Goal: Transaction & Acquisition: Register for event/course

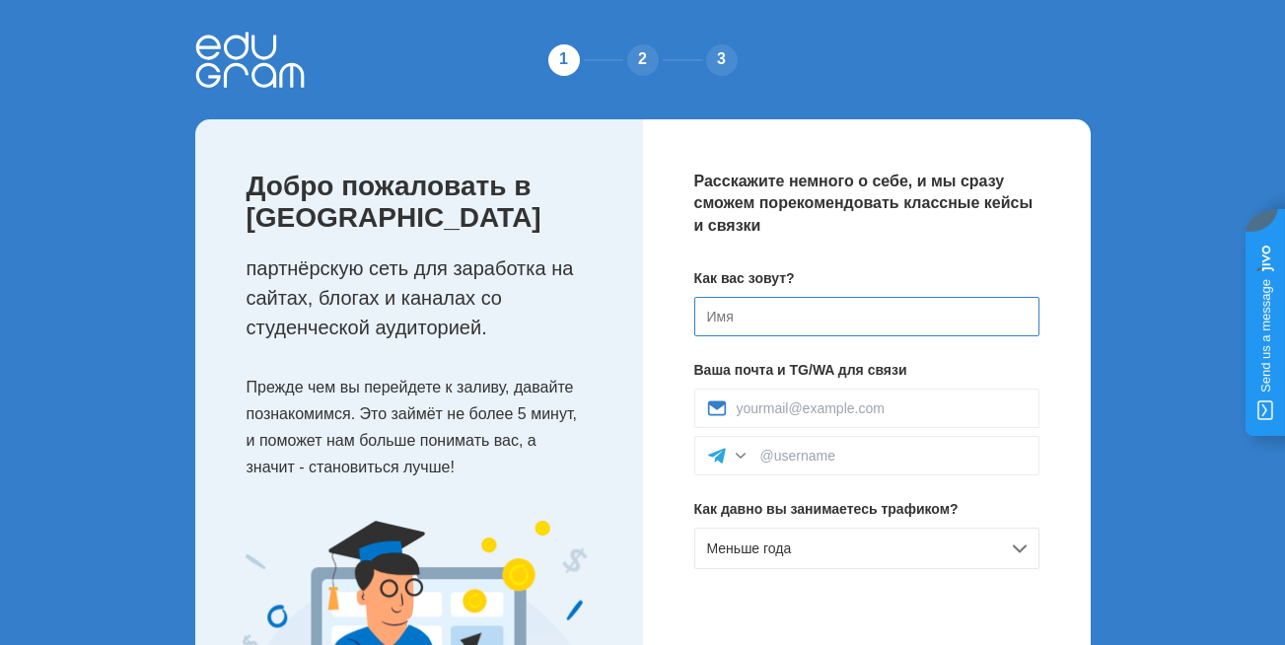
click at [836, 311] on input at bounding box center [866, 316] width 345 height 39
type input "Max"
click at [805, 403] on input at bounding box center [882, 408] width 290 height 16
type input "muidinmax@gmail.com"
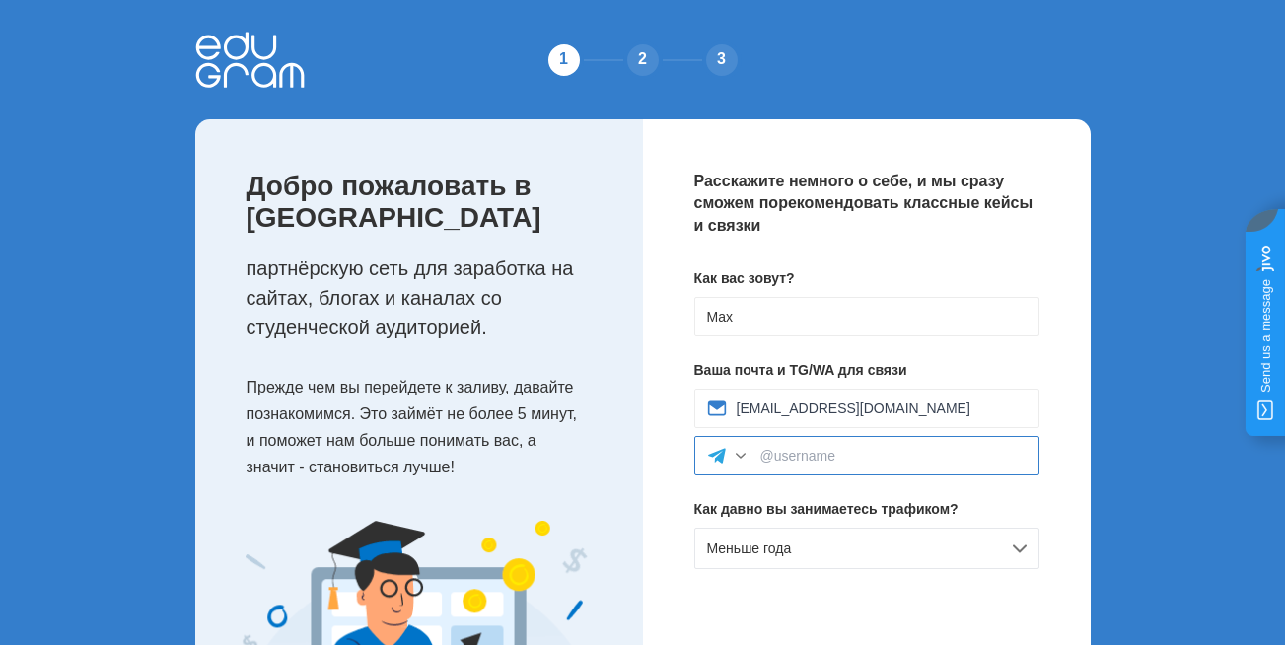
click at [825, 456] on input at bounding box center [893, 456] width 266 height 16
paste input "@Fix_Flip_Nebraska"
click at [788, 455] on input "@@Fix_Flip_Nebraska" at bounding box center [893, 456] width 266 height 16
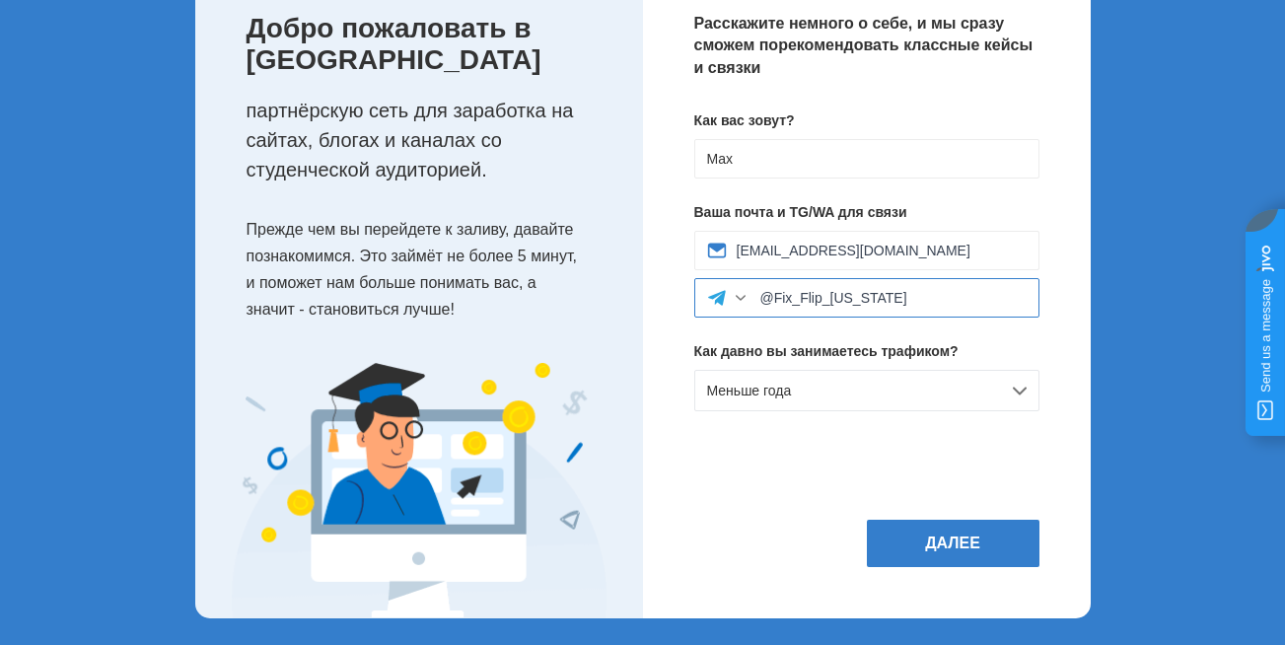
scroll to position [163, 0]
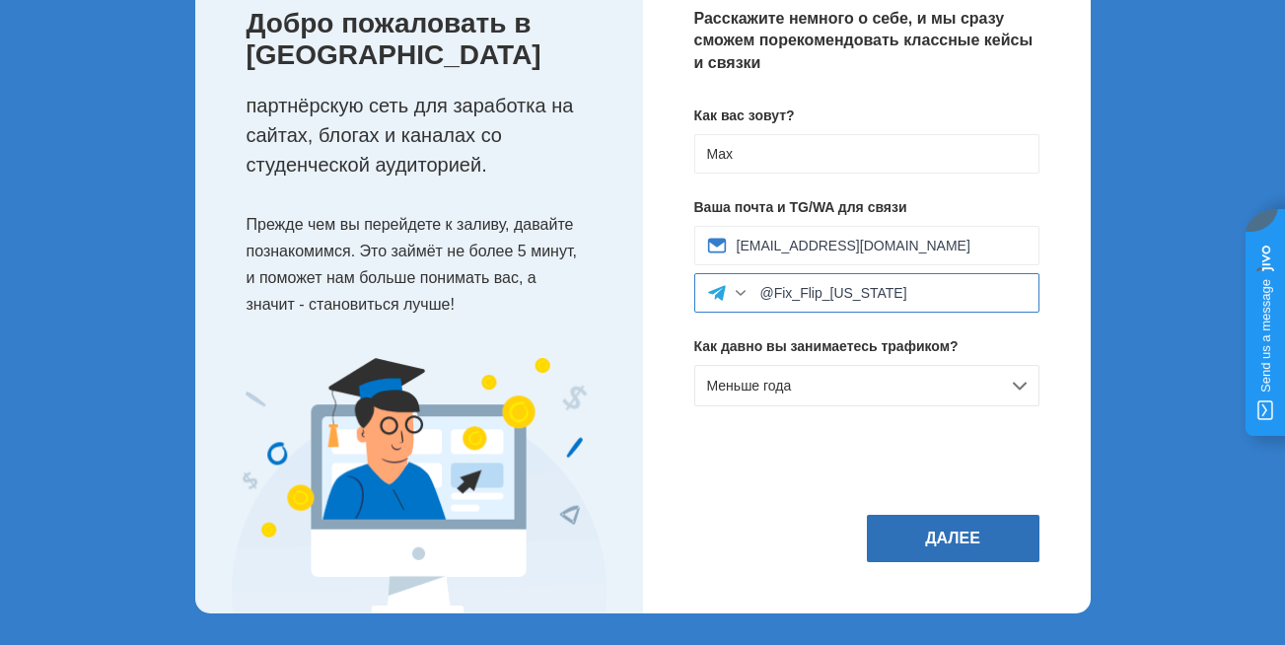
type input "@Fix_Flip_Nebraska"
click at [978, 541] on button "Далее" at bounding box center [953, 538] width 173 height 47
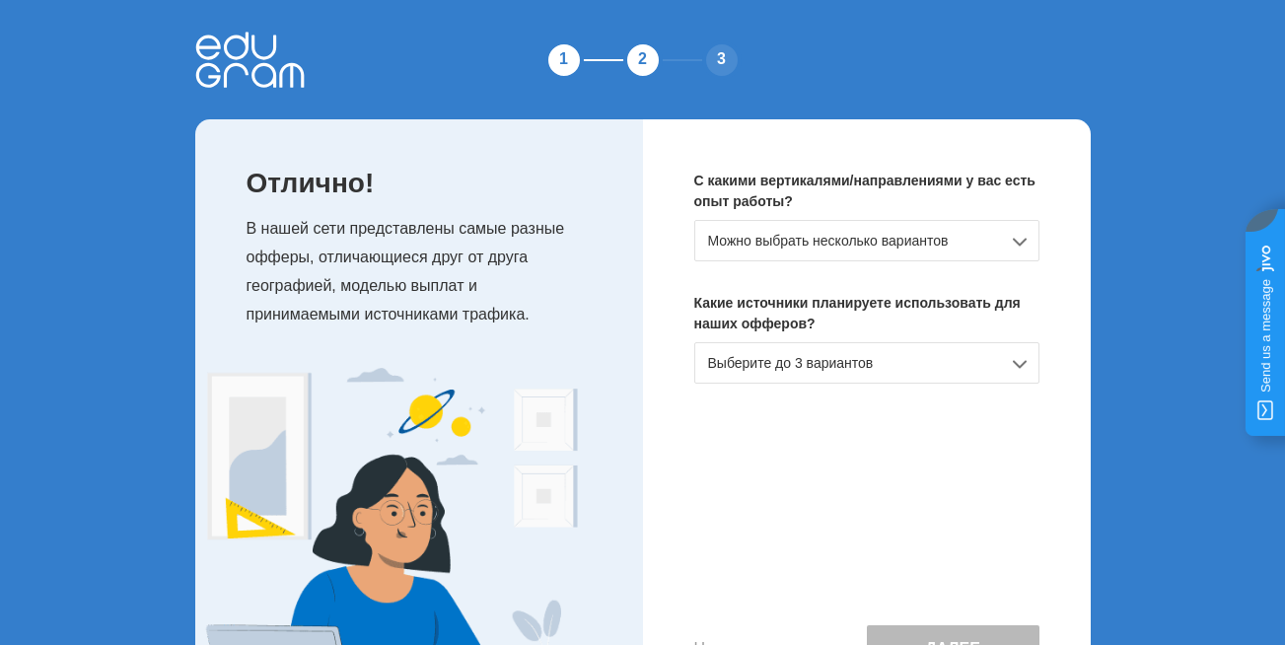
click at [1024, 228] on div "Можно выбрать несколько вариантов" at bounding box center [866, 240] width 345 height 41
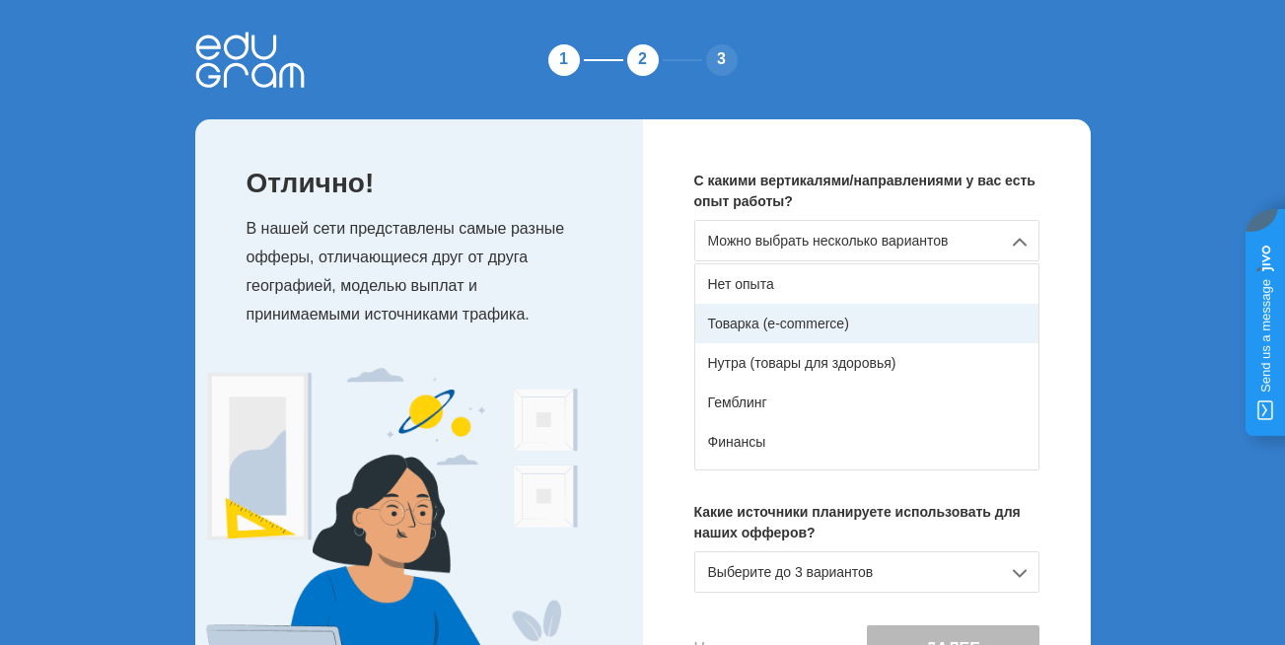
click at [934, 304] on div "Товарка (e-commerce)" at bounding box center [866, 323] width 343 height 39
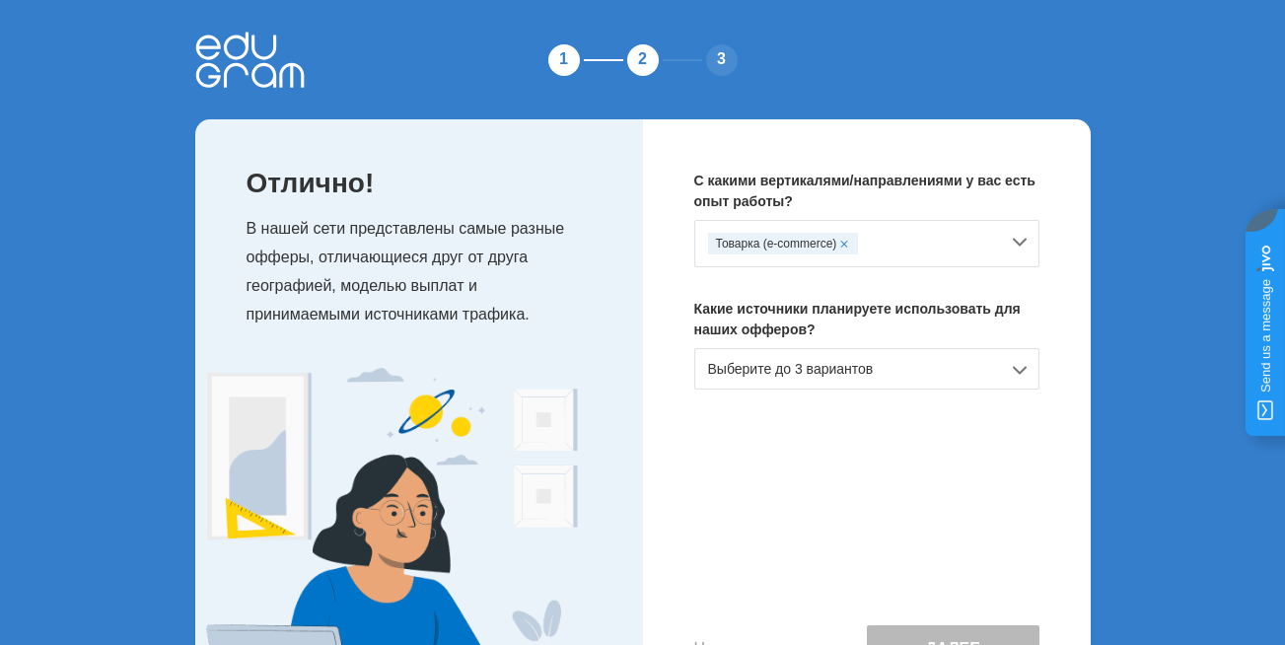
click at [1018, 239] on div "Товарка (e-commerce)" at bounding box center [866, 243] width 345 height 47
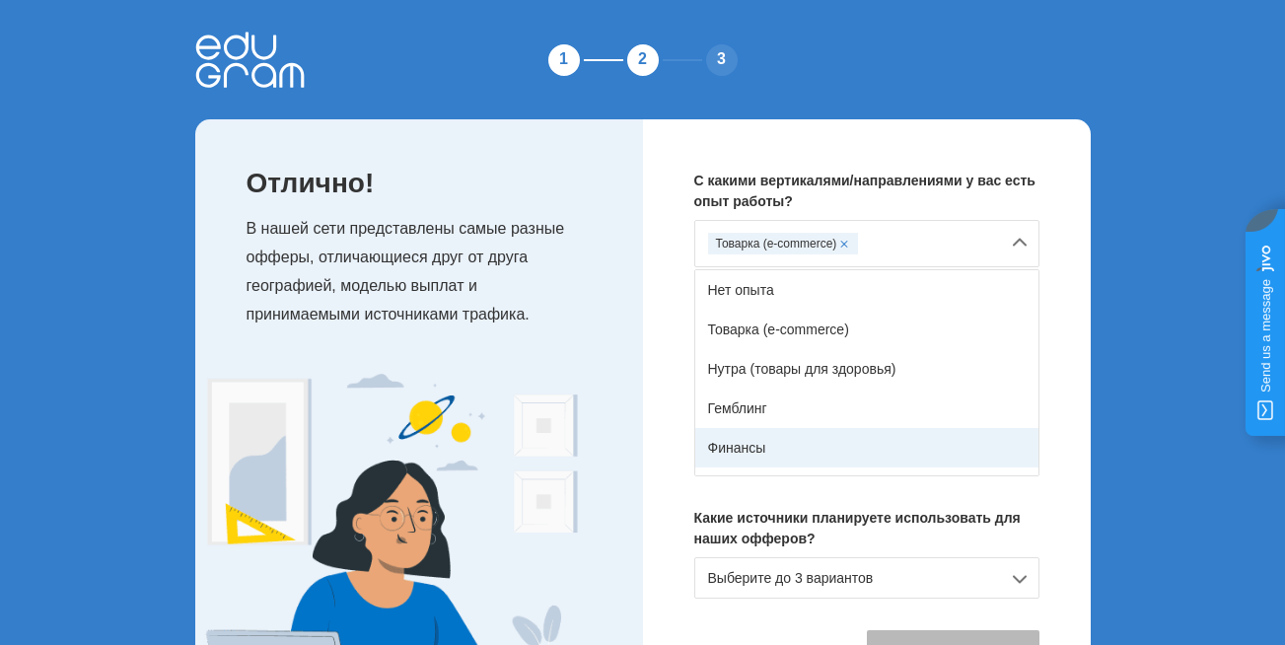
click at [899, 450] on div "Финансы" at bounding box center [866, 447] width 343 height 39
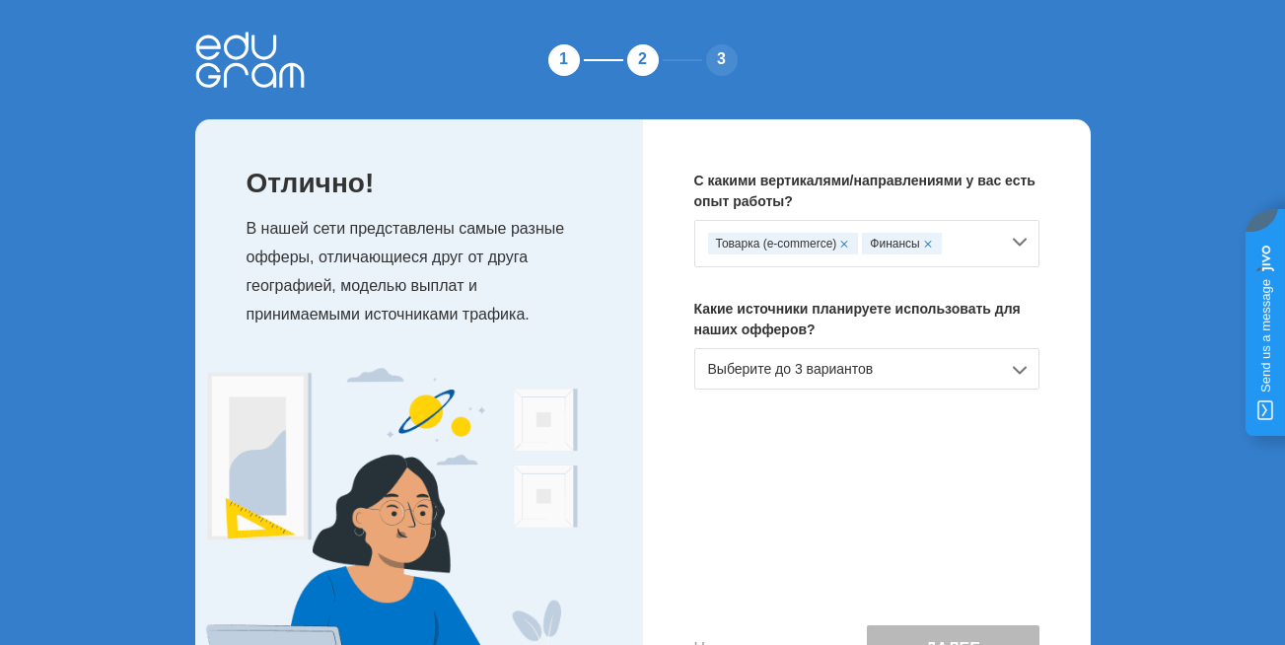
click at [1016, 246] on div "Товарка (e-commerce) Финансы" at bounding box center [866, 243] width 345 height 47
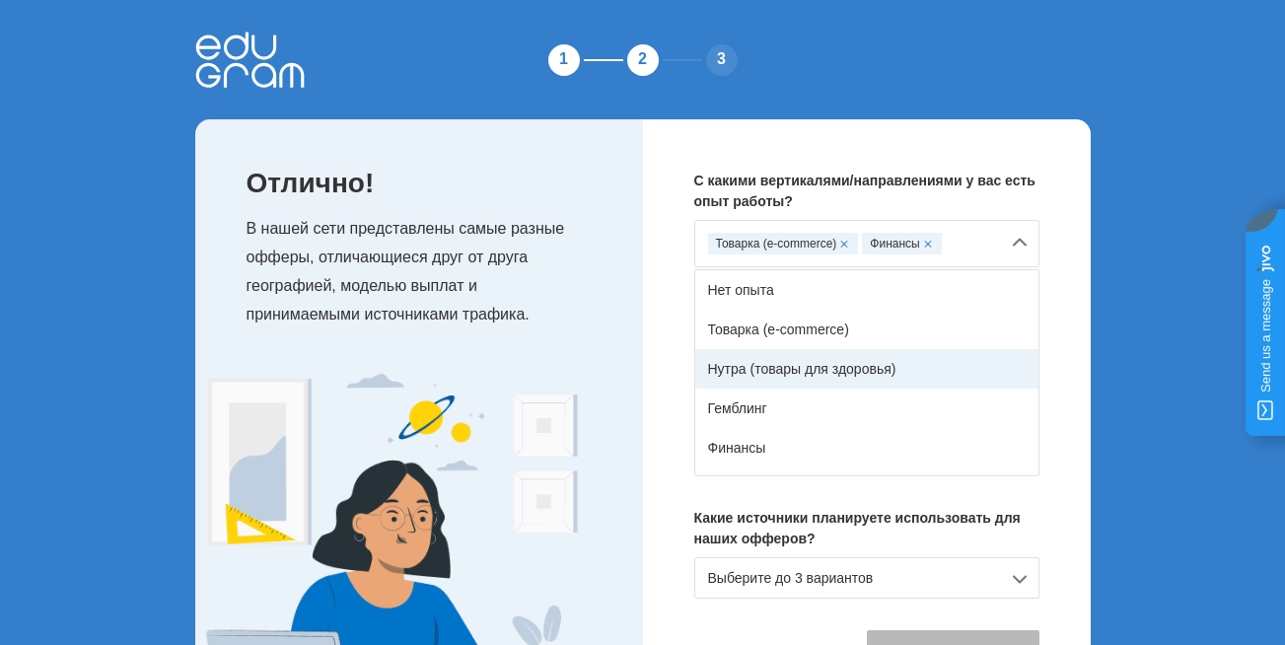
click at [969, 363] on div "Нутра (товары для здоровья)" at bounding box center [866, 368] width 343 height 39
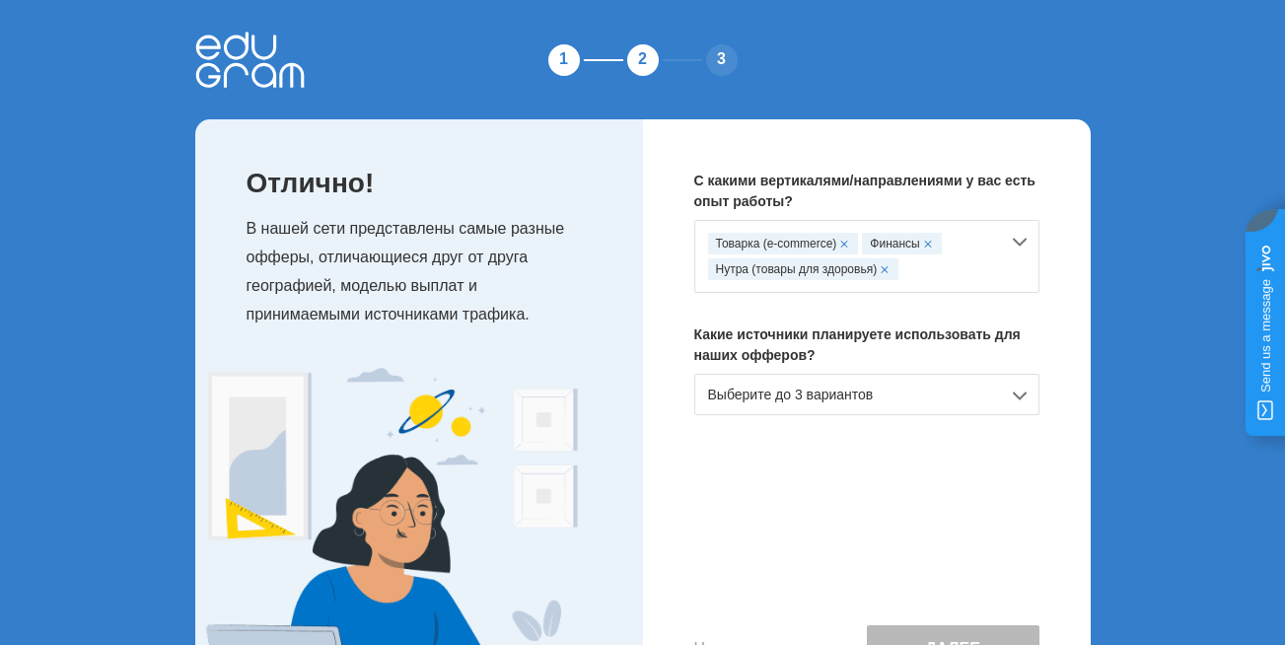
click at [998, 386] on div "Выберите до 3 вариантов" at bounding box center [866, 394] width 345 height 41
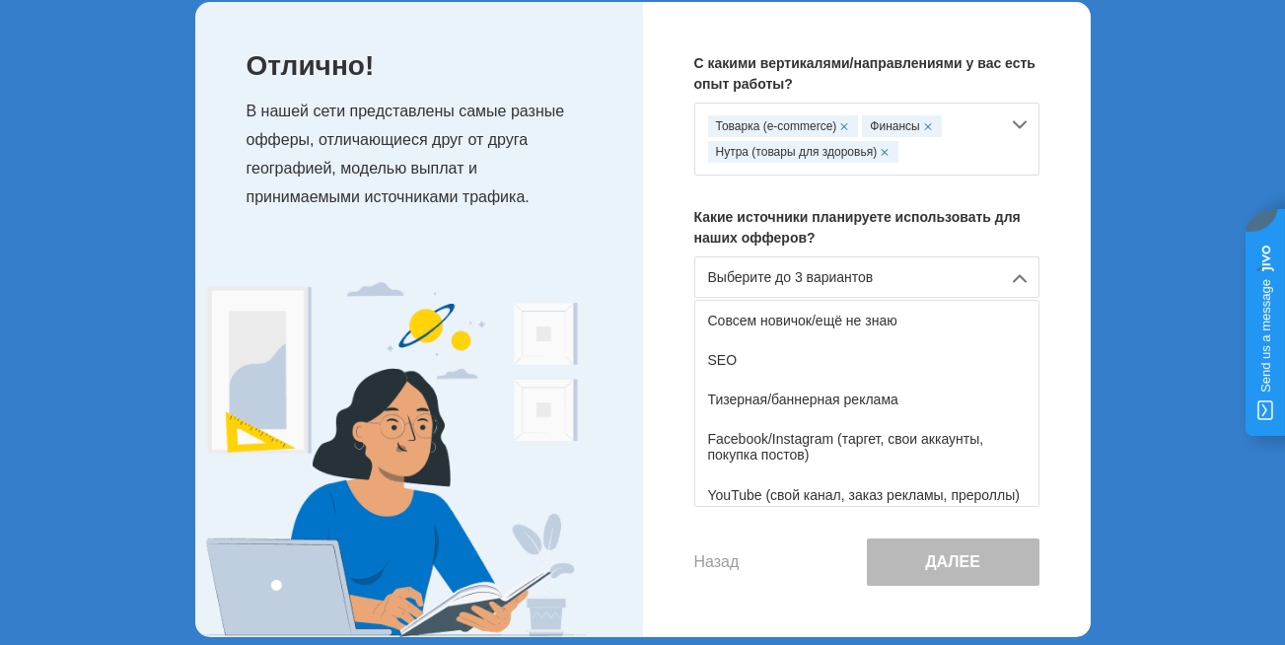
scroll to position [141, 0]
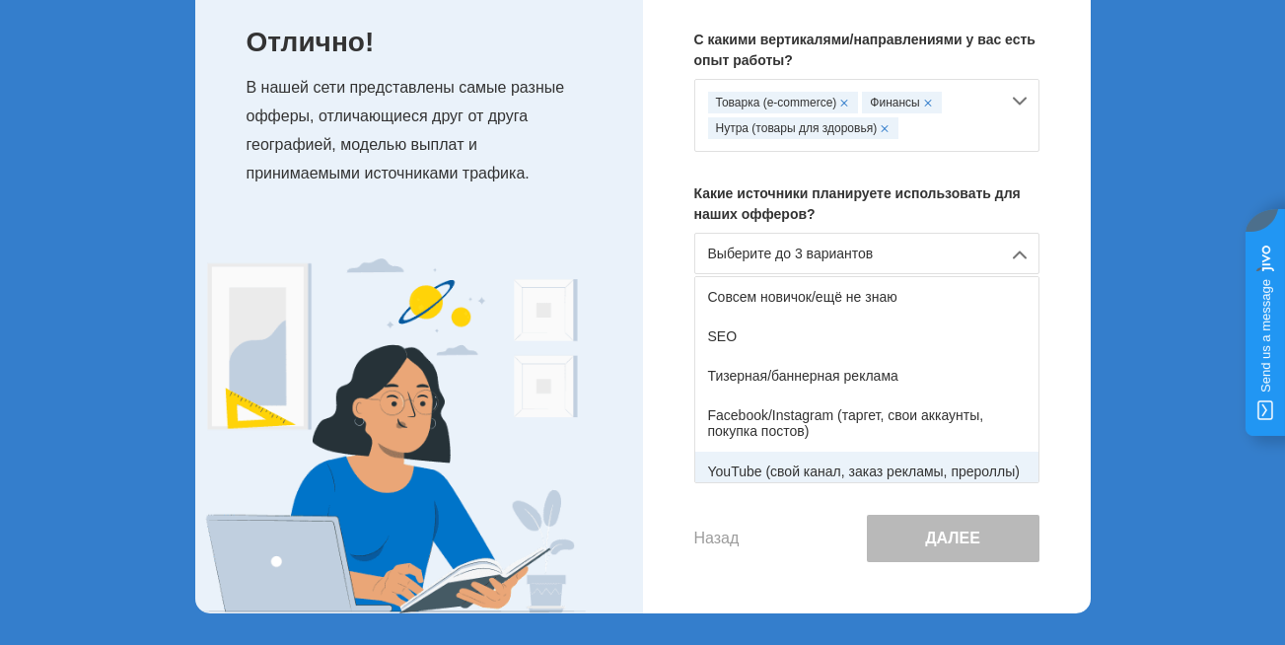
click at [975, 470] on div "YouTube (свой канал, заказ рекламы, прероллы)" at bounding box center [866, 471] width 343 height 39
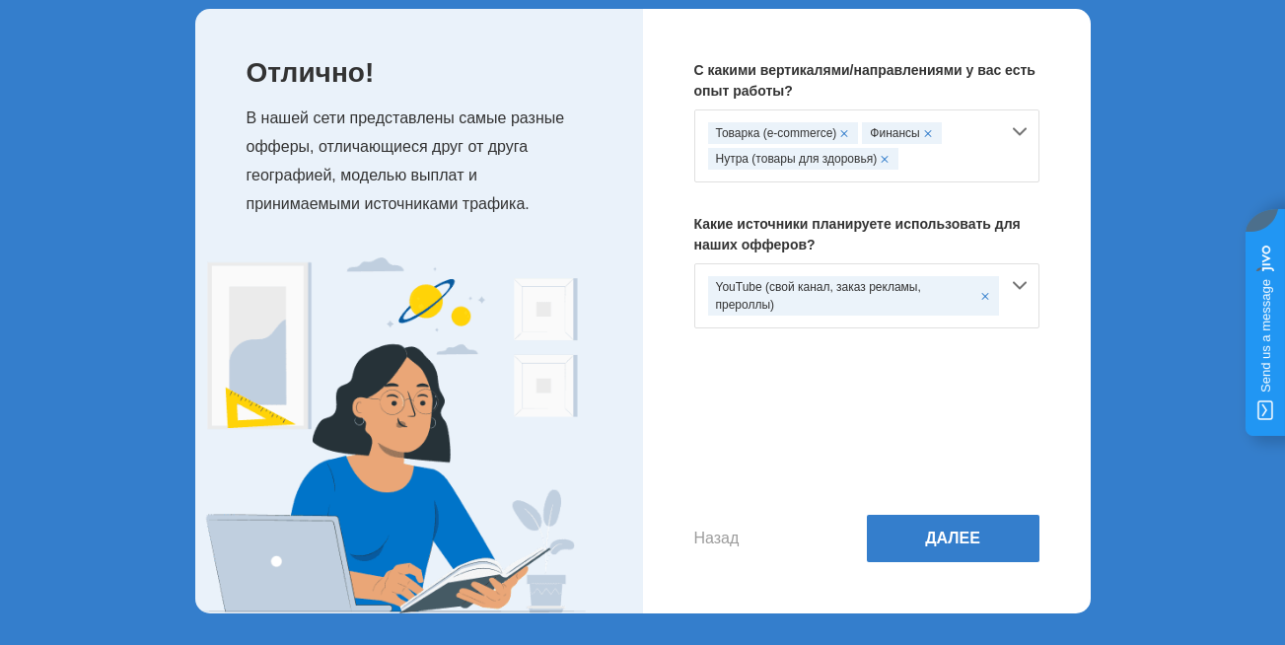
click at [1022, 293] on div "YouTube (свой канал, заказ рекламы, прероллы)" at bounding box center [866, 295] width 345 height 65
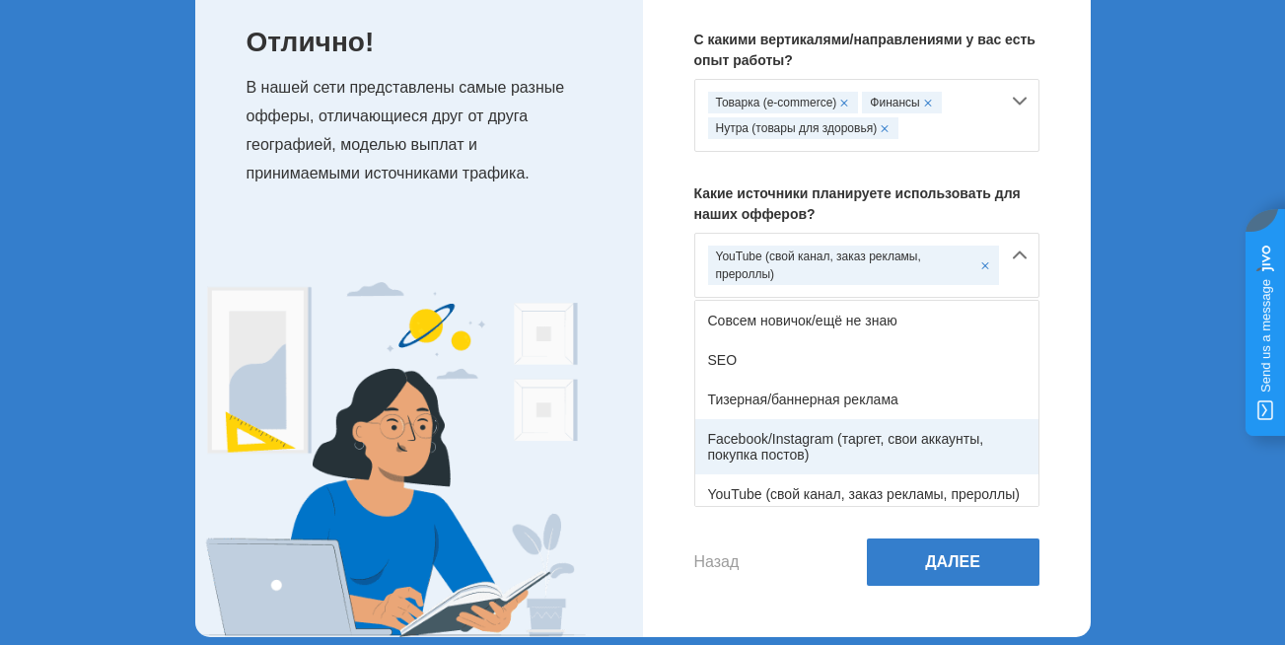
click at [953, 449] on div "Facebook/Instagram (таргет, свои аккаунты, покупка постов)" at bounding box center [866, 446] width 343 height 55
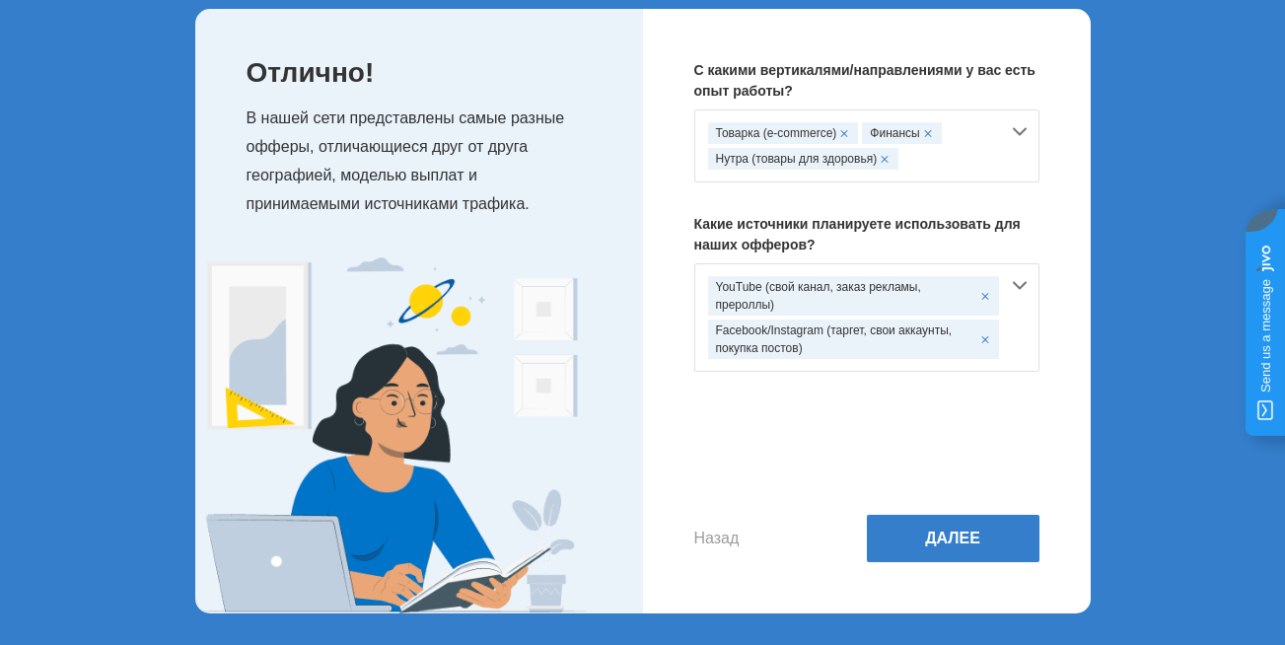
click at [1021, 292] on div "YouTube (свой канал, заказ рекламы, прероллы) Facebook/Instagram (таргет, свои …" at bounding box center [866, 317] width 345 height 108
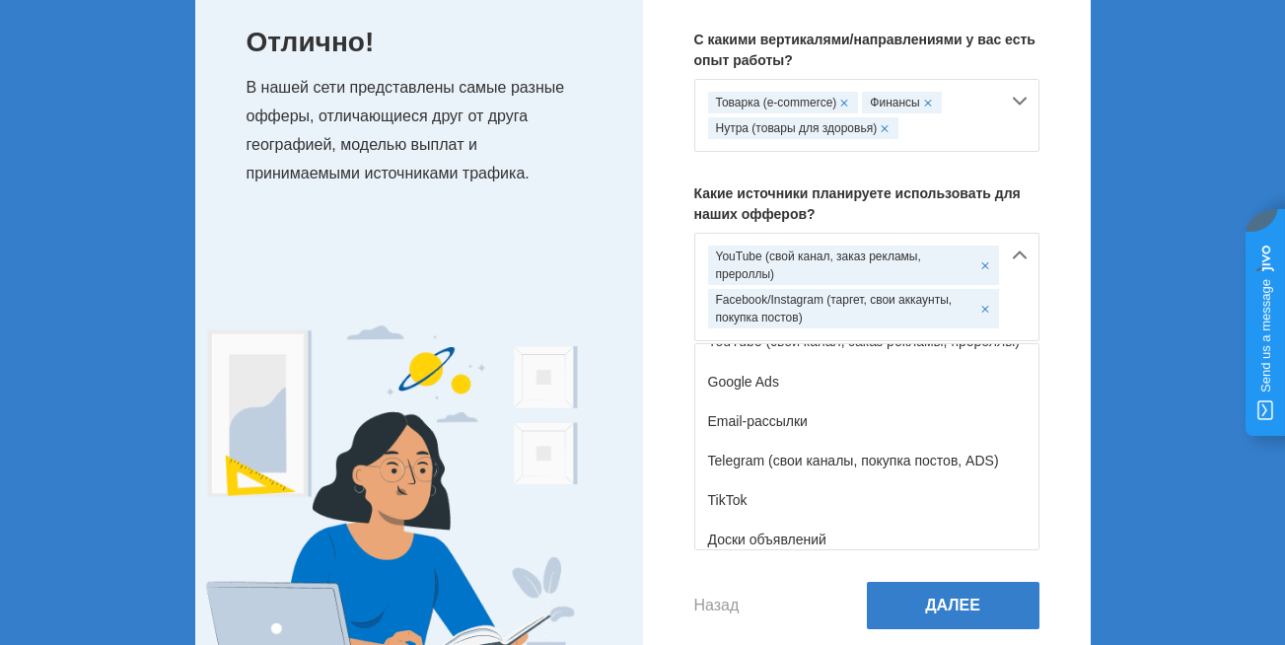
scroll to position [218, 0]
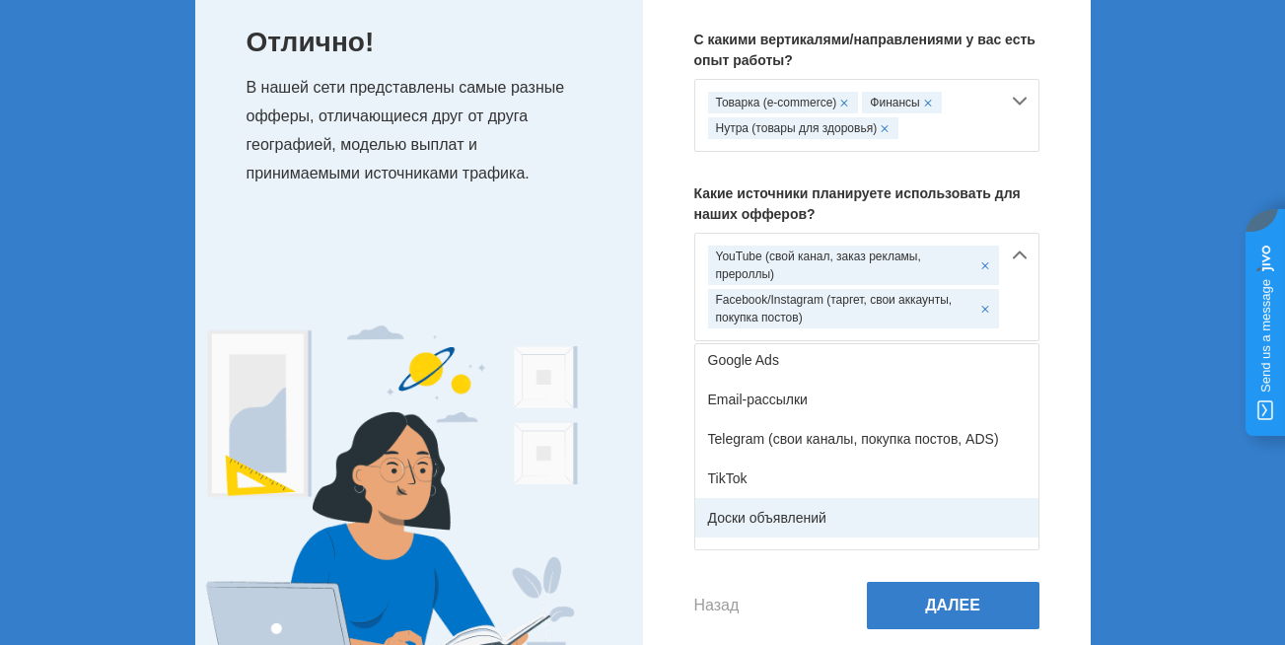
click at [968, 527] on div "Доски объявлений" at bounding box center [866, 517] width 343 height 39
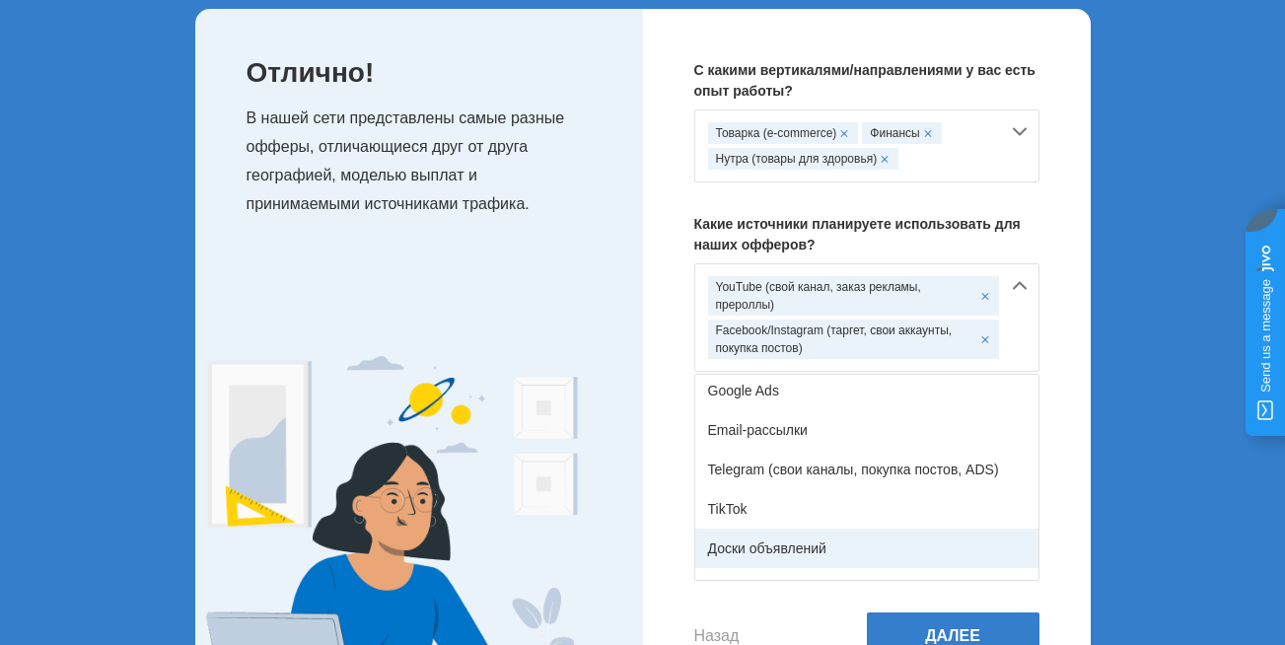
click at [968, 612] on button "Далее" at bounding box center [953, 635] width 173 height 47
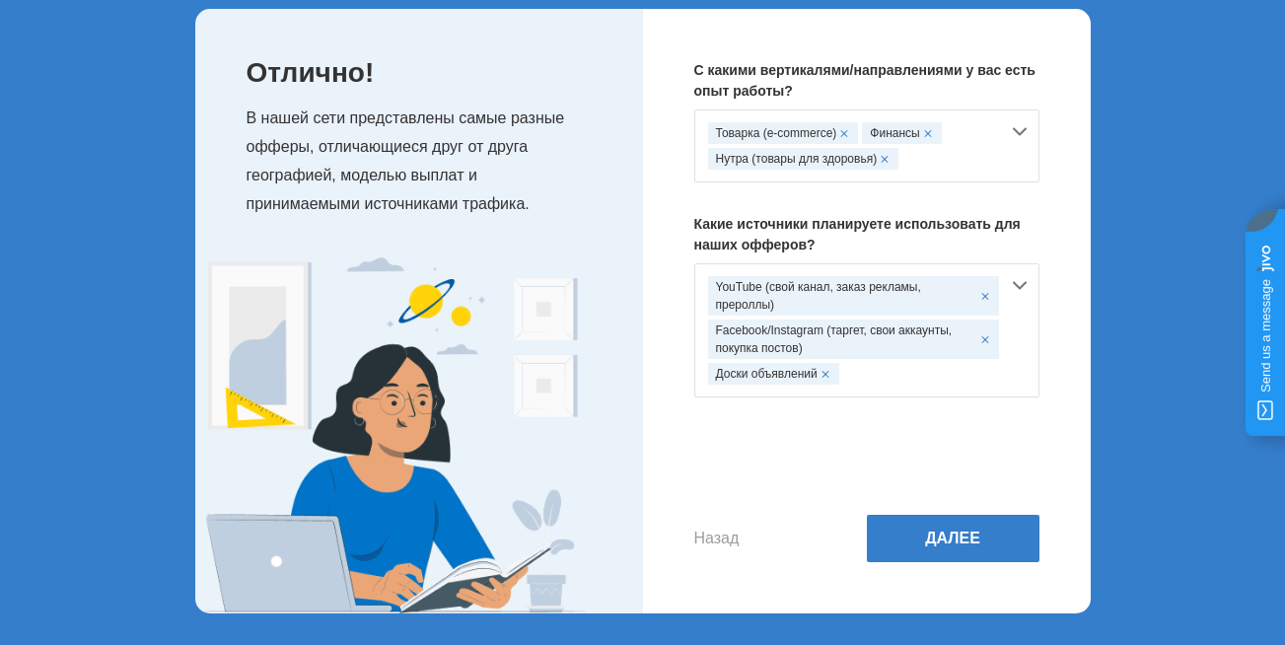
scroll to position [35, 0]
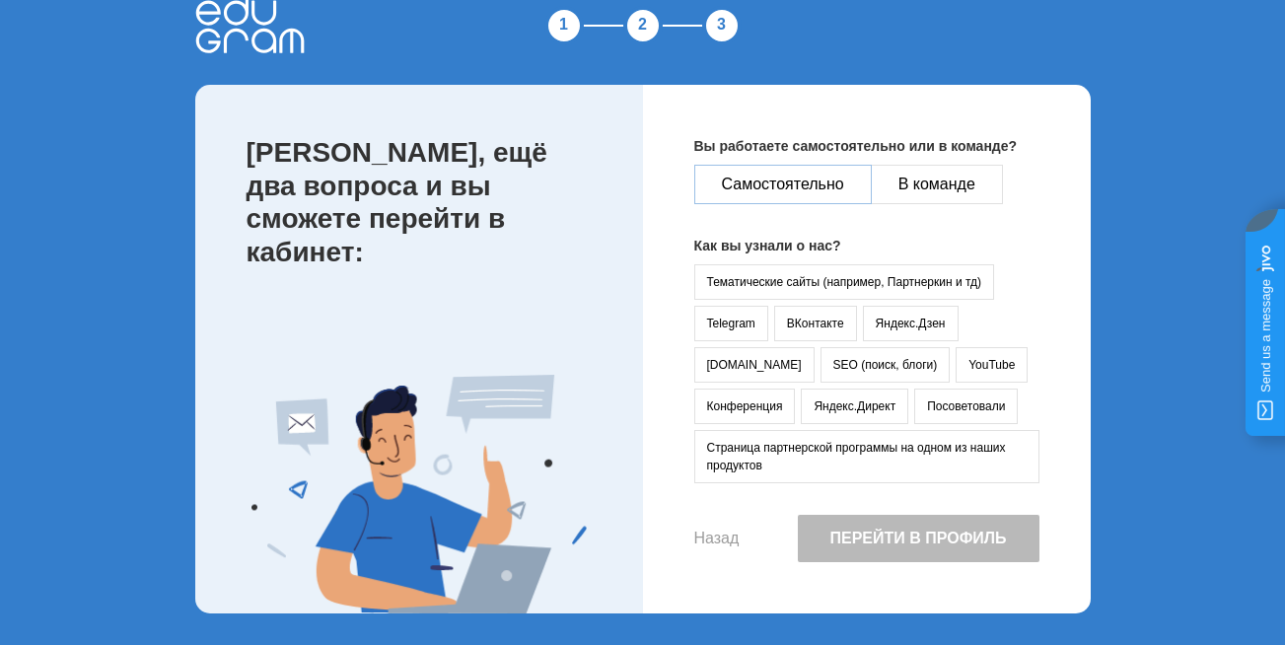
click at [769, 185] on button "Самостоятельно" at bounding box center [783, 184] width 178 height 39
click at [956, 368] on button "YouTube" at bounding box center [992, 365] width 72 height 36
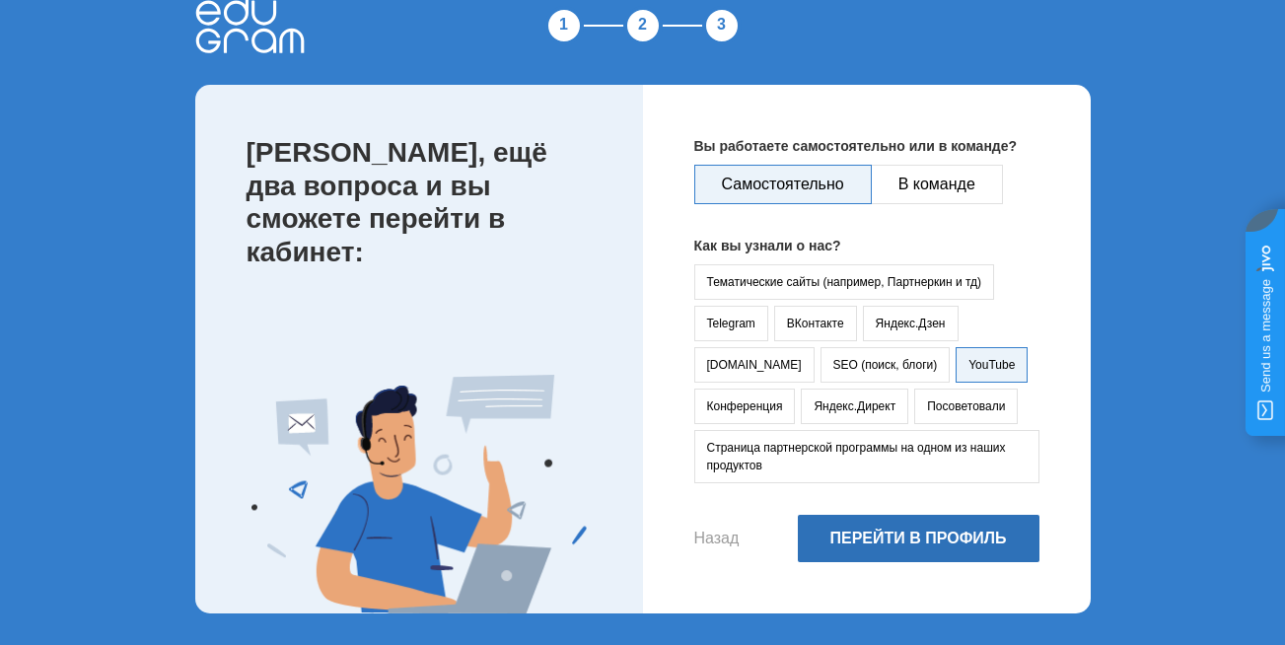
click at [921, 534] on button "Перейти в профиль" at bounding box center [919, 538] width 242 height 47
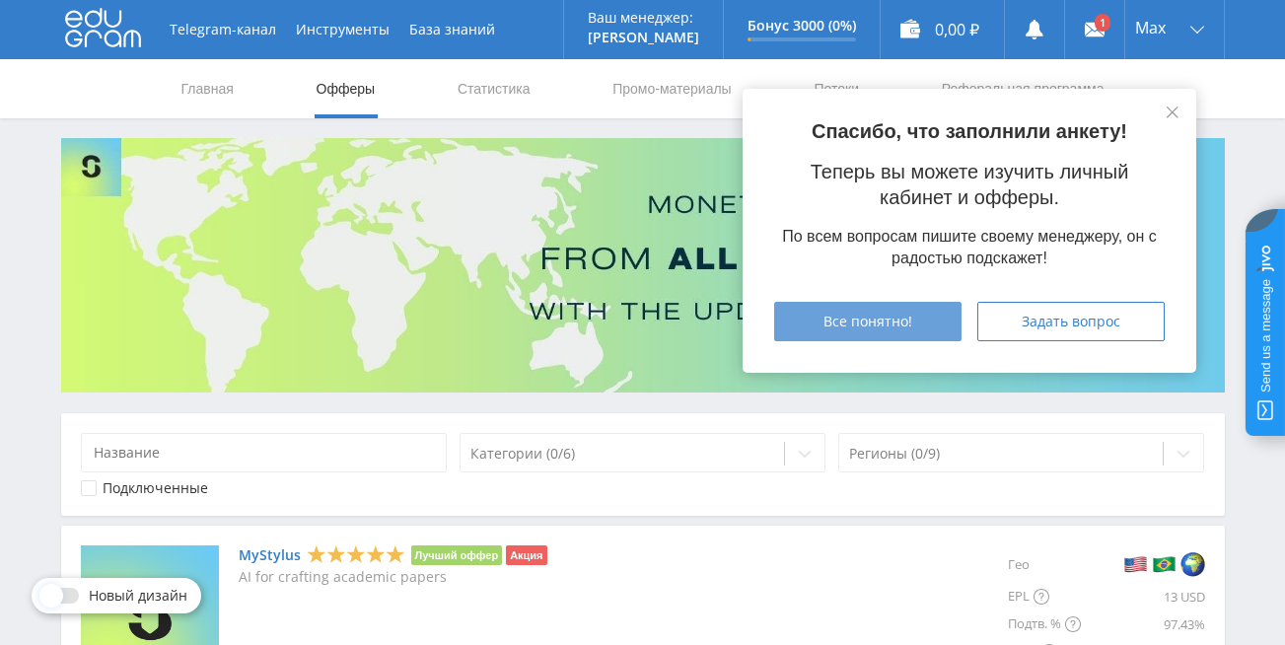
click at [880, 325] on span "Все понятно!" at bounding box center [868, 322] width 89 height 16
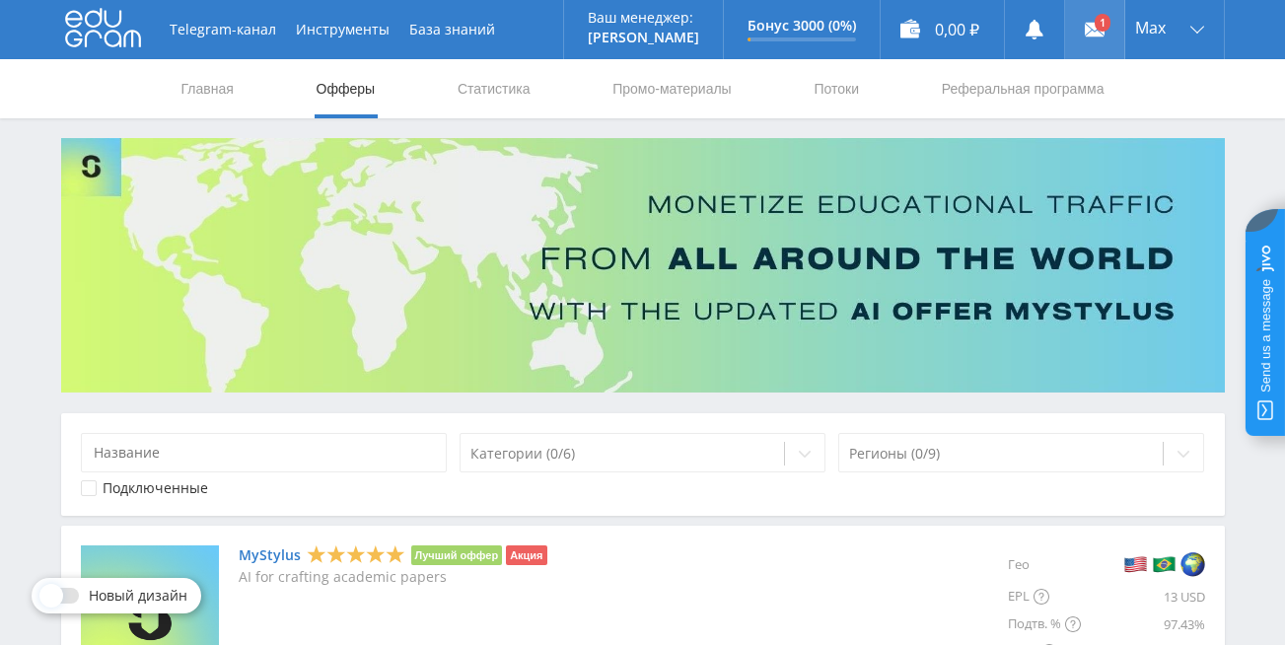
click at [1094, 23] on link at bounding box center [1094, 29] width 59 height 59
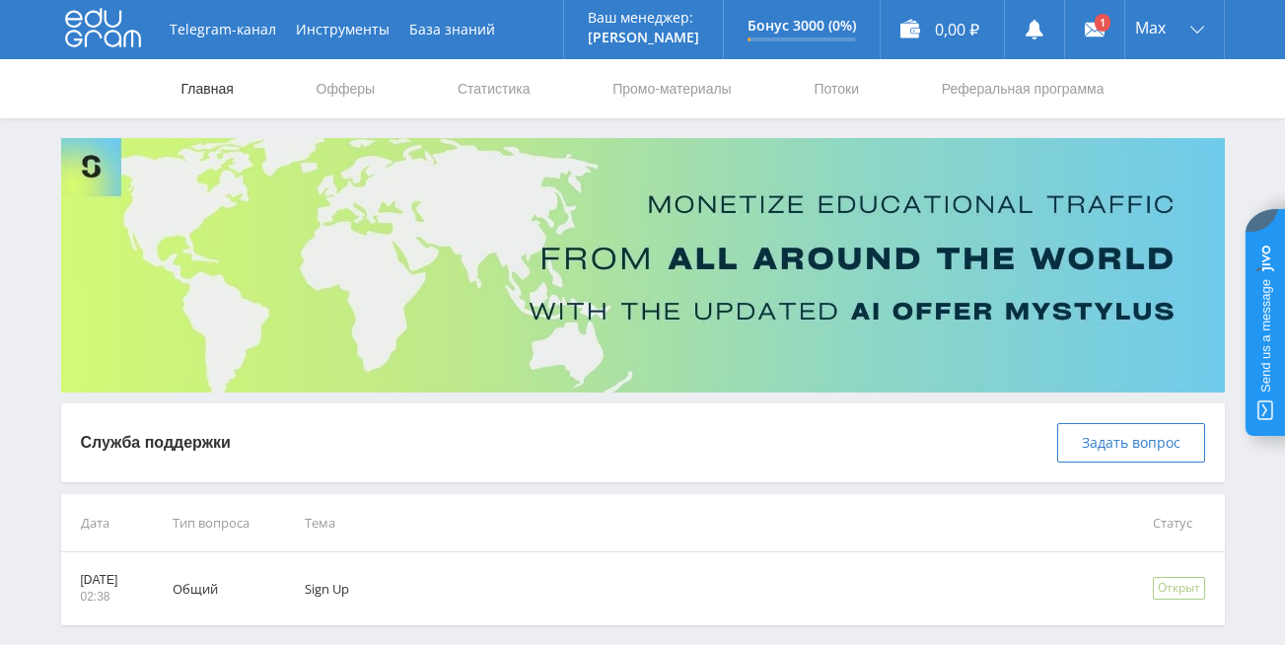
click at [198, 78] on link "Главная" at bounding box center [207, 88] width 56 height 59
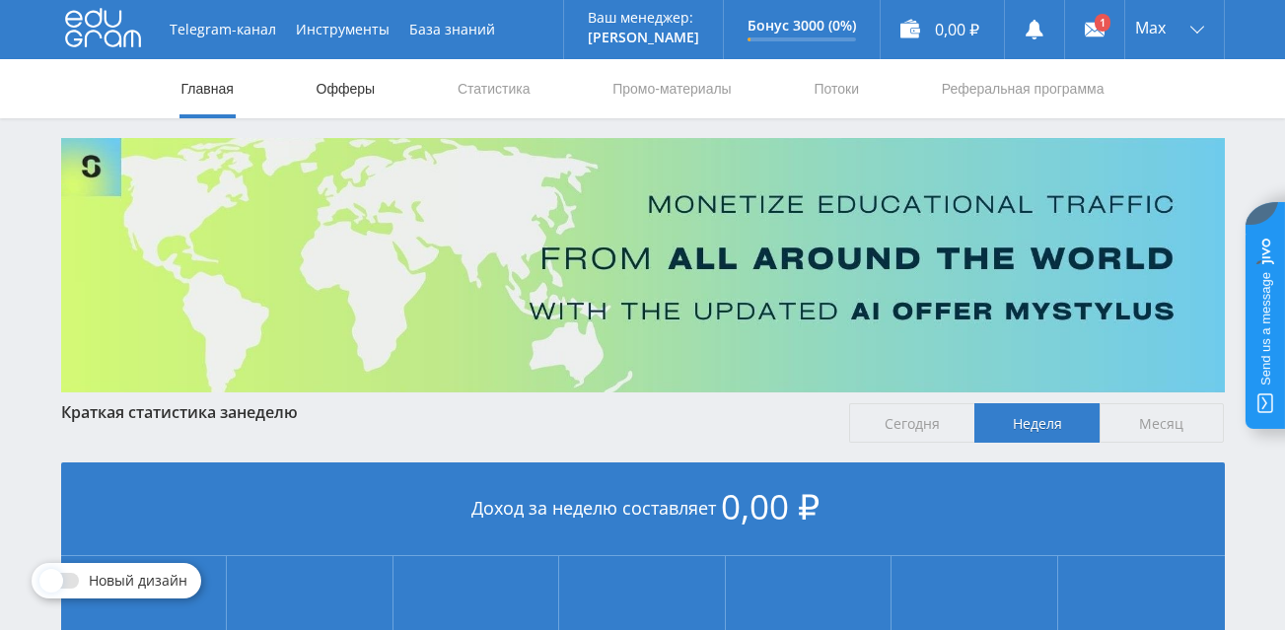
click at [349, 86] on link "Офферы" at bounding box center [346, 88] width 63 height 59
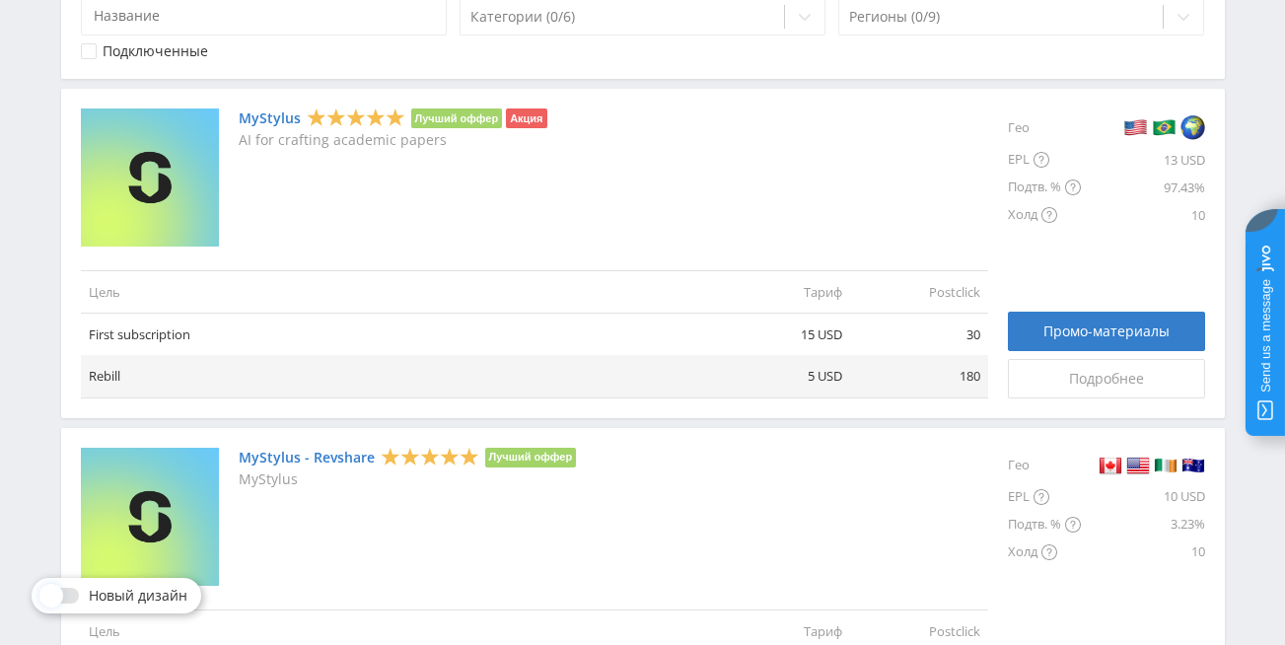
scroll to position [432, 0]
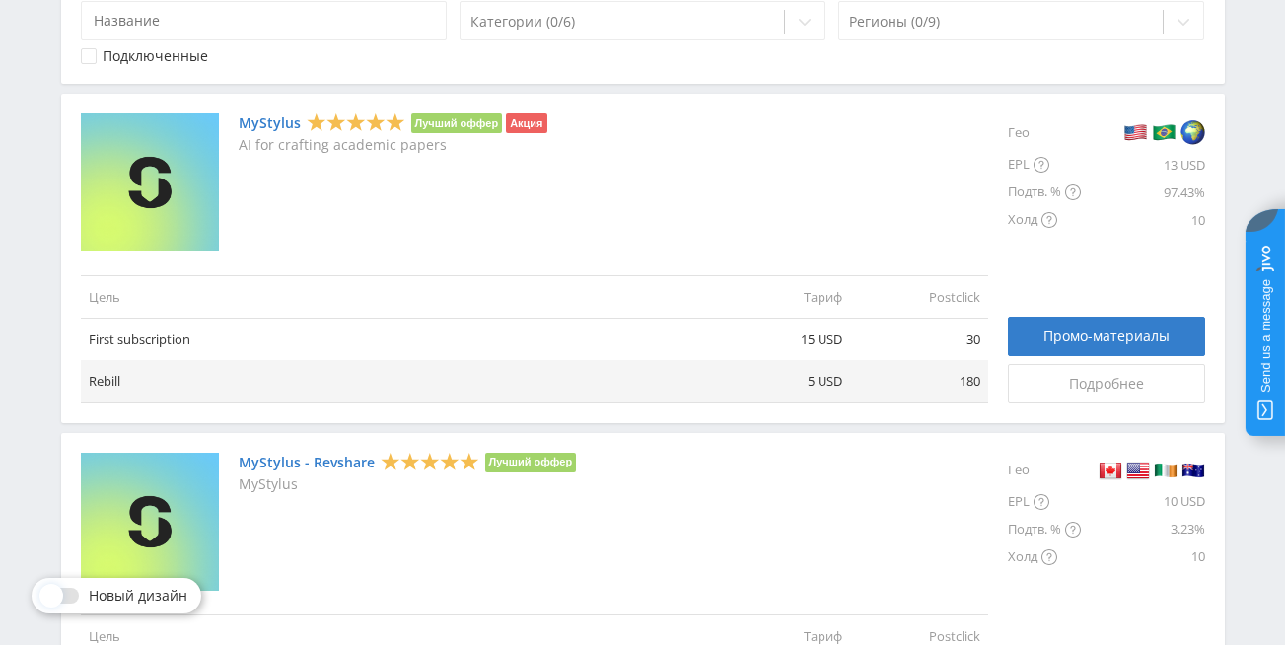
click at [278, 117] on link "MyStylus" at bounding box center [270, 123] width 62 height 16
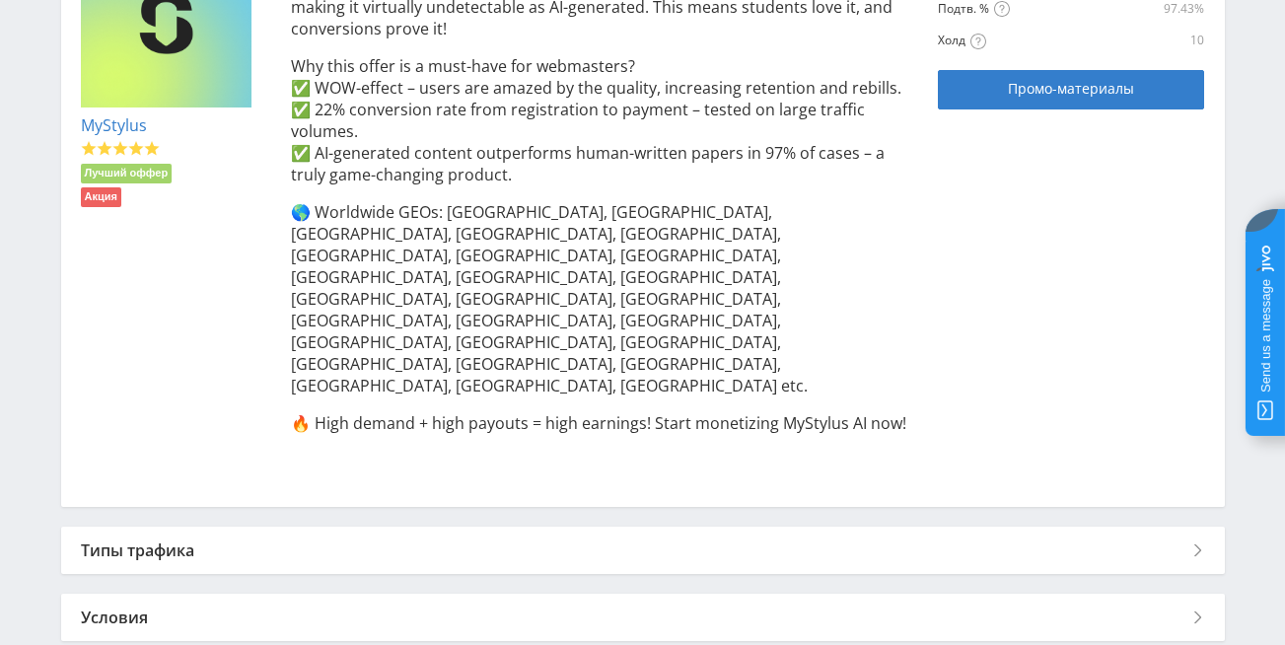
scroll to position [531, 0]
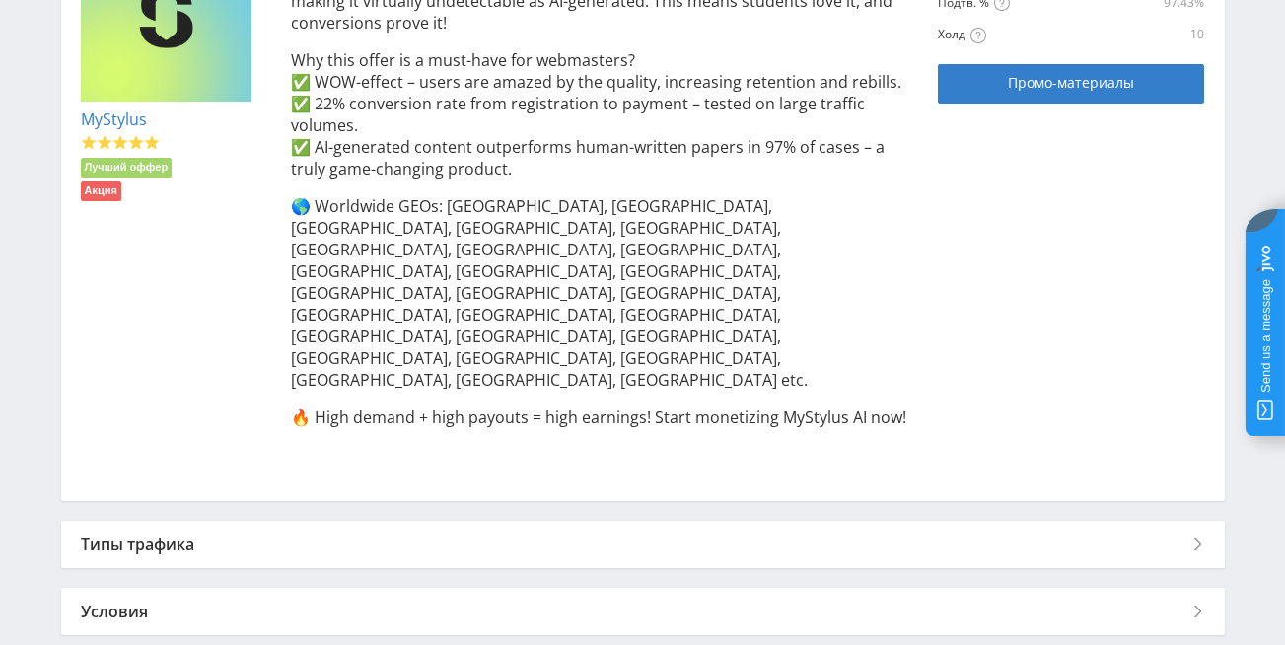
click at [1193, 521] on div "Типы трафика" at bounding box center [643, 544] width 1164 height 47
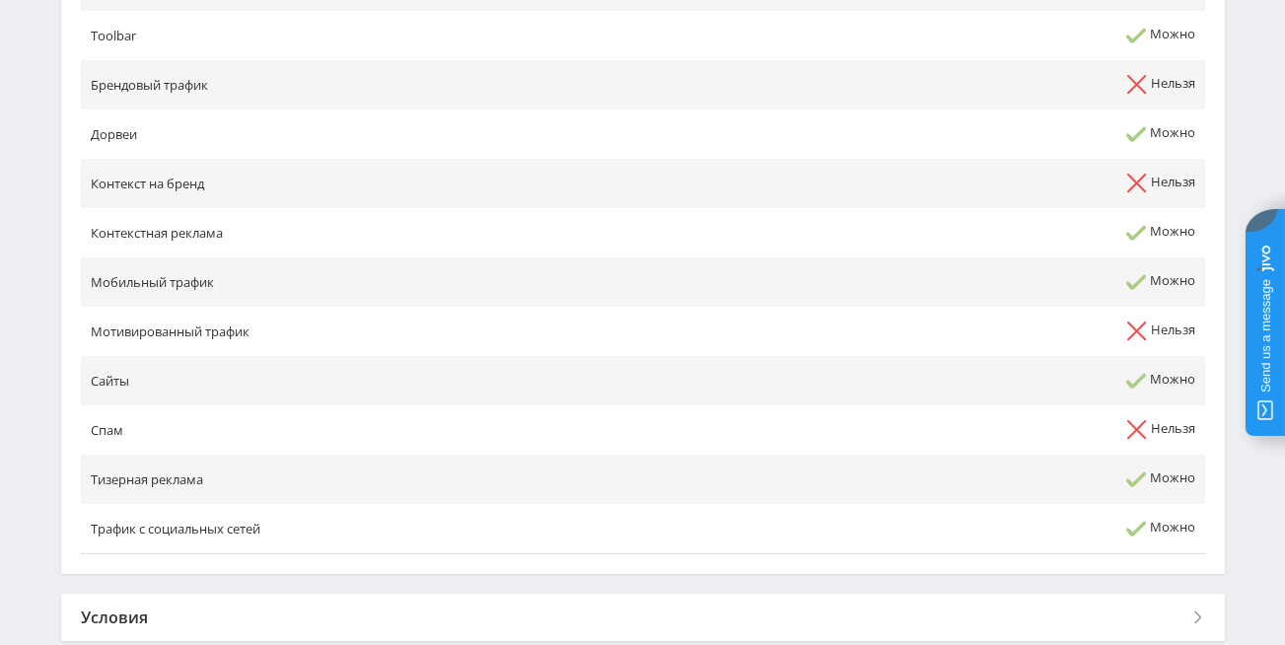
scroll to position [1195, 0]
click at [1204, 591] on div "Условия" at bounding box center [643, 614] width 1164 height 47
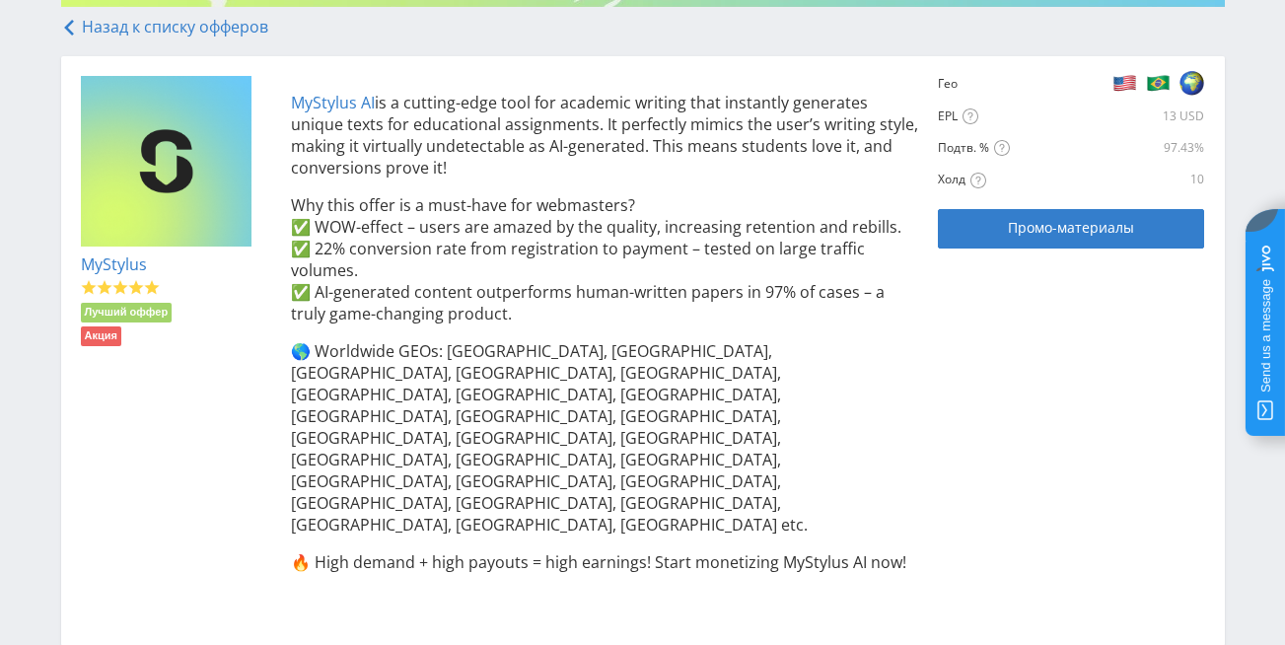
scroll to position [363, 0]
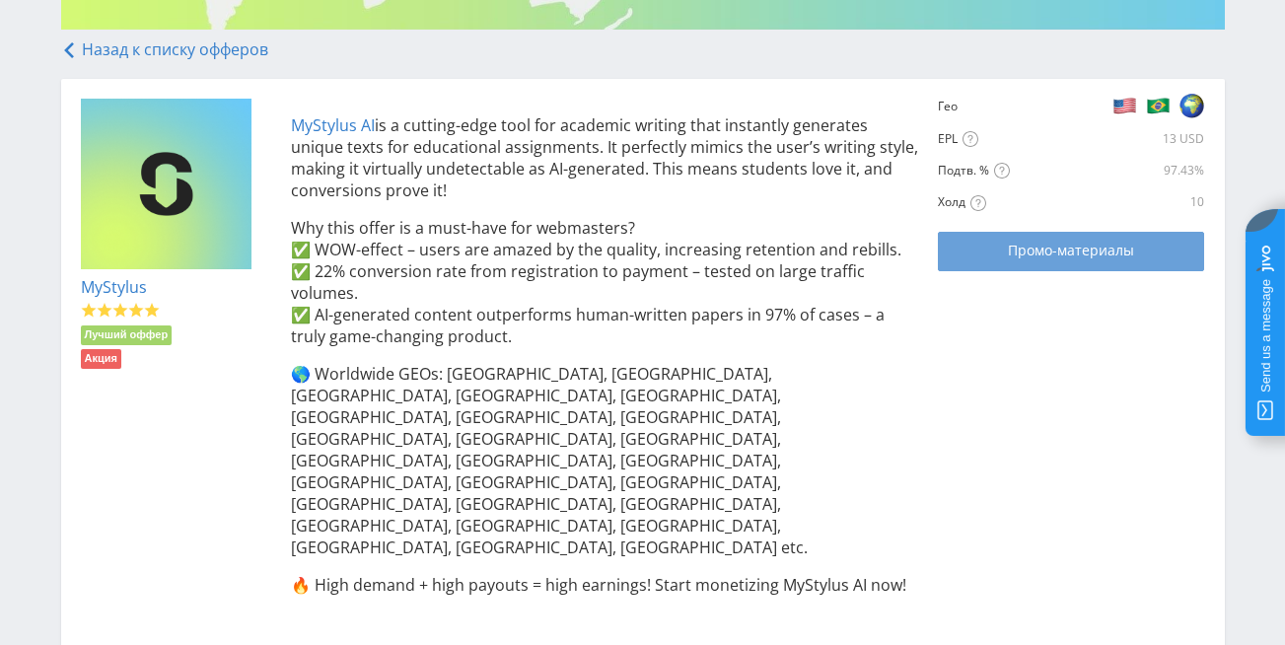
click at [1056, 244] on span "Промо-материалы" at bounding box center [1071, 251] width 126 height 16
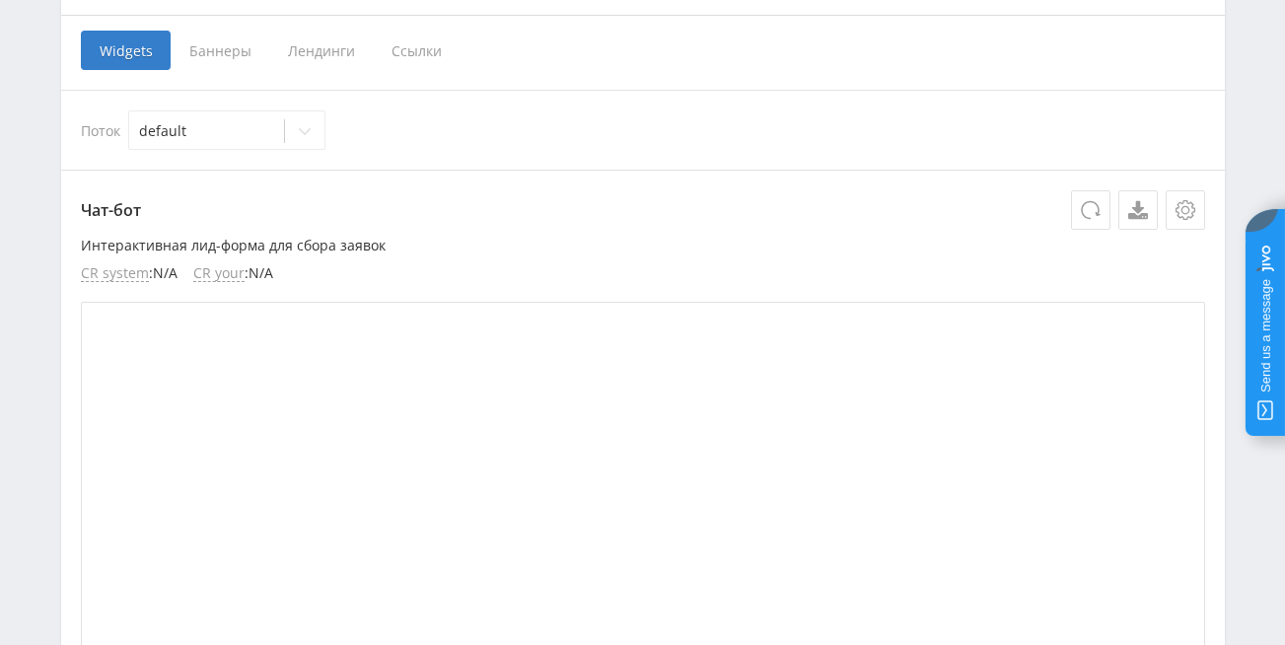
scroll to position [486, 0]
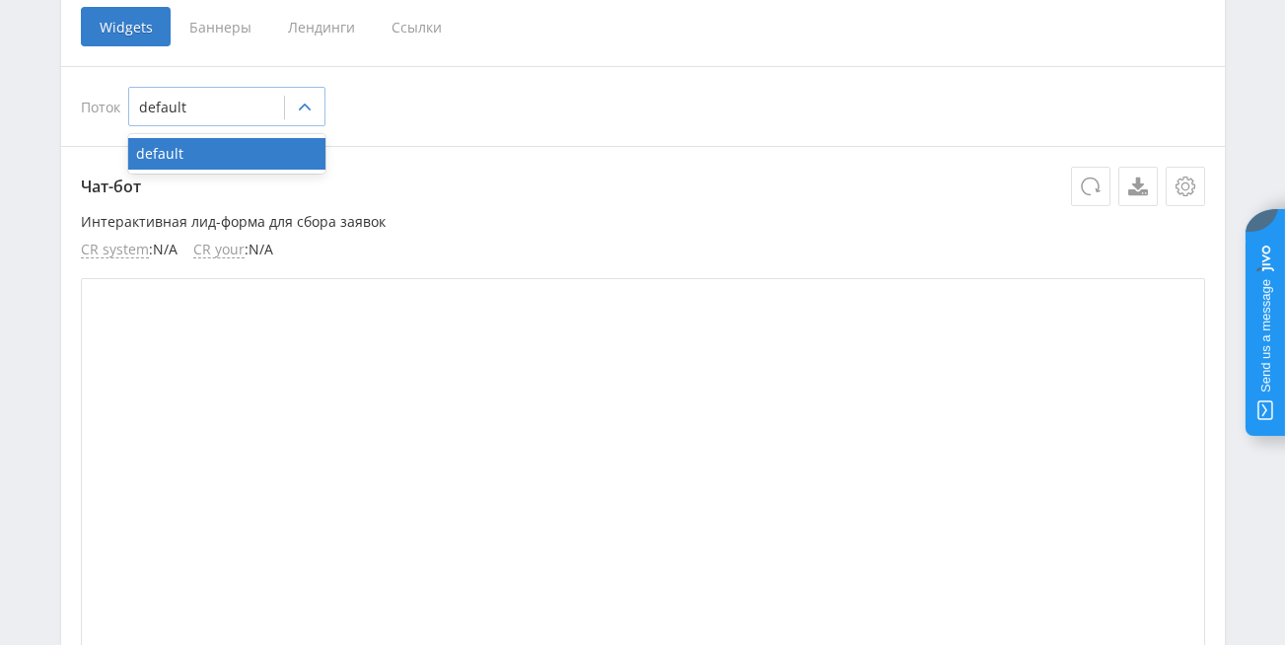
click at [313, 107] on icon at bounding box center [305, 108] width 16 height 16
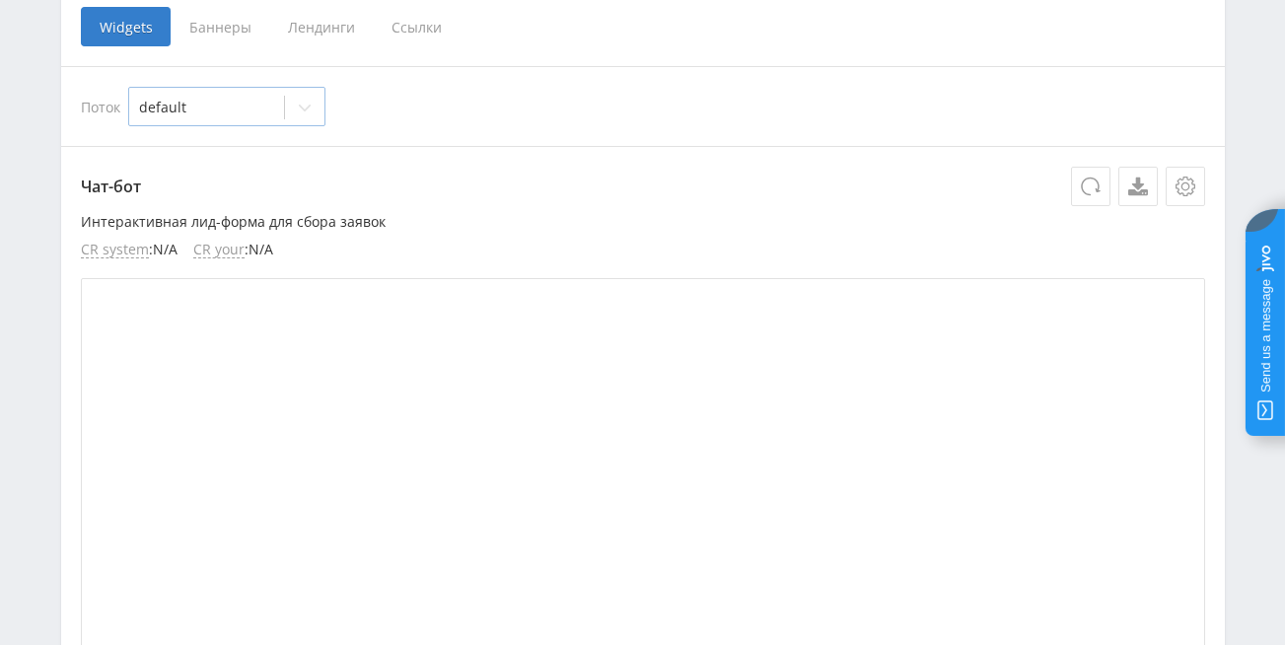
click at [313, 107] on icon at bounding box center [305, 108] width 16 height 16
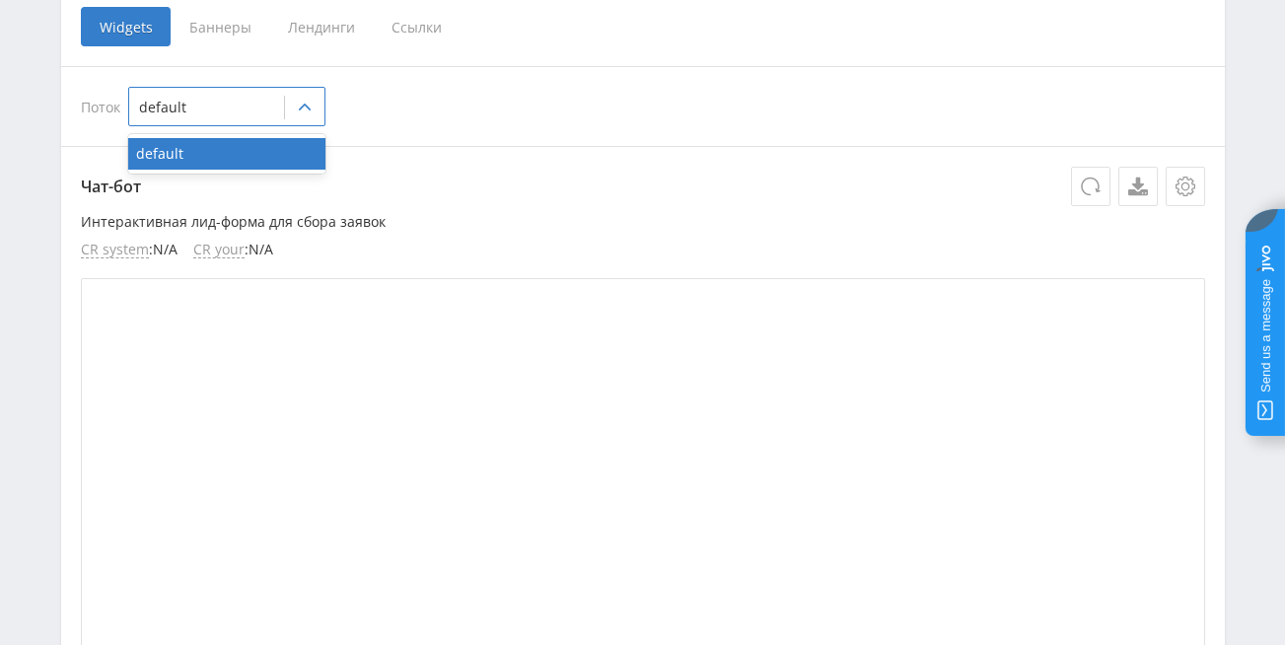
click at [528, 111] on div "Поток 1 result available. Use Up and Down to choose options, press Enter to sel…" at bounding box center [643, 106] width 1124 height 39
